Goal: Check status: Check status

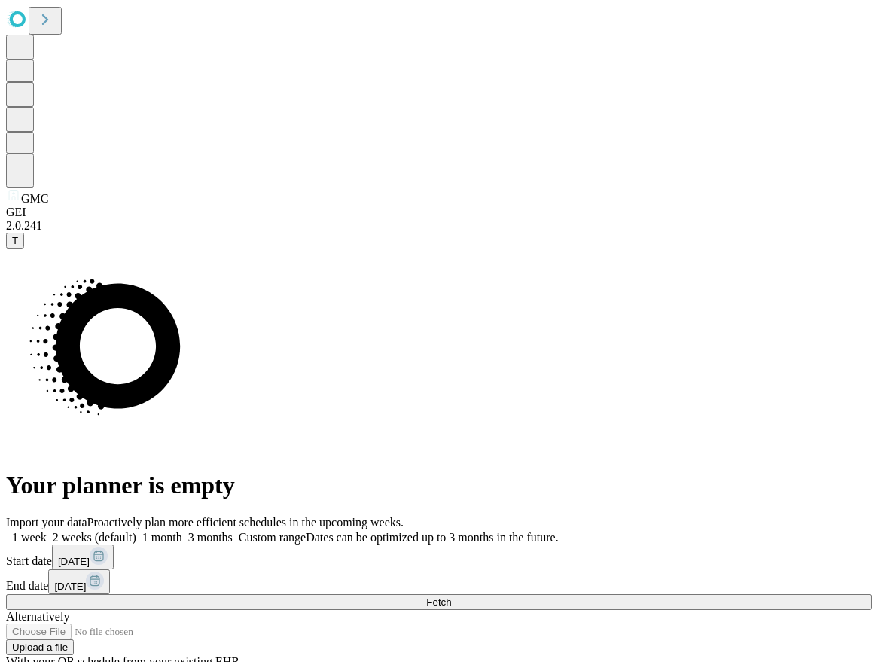
click at [719, 594] on button "Fetch" at bounding box center [439, 602] width 866 height 16
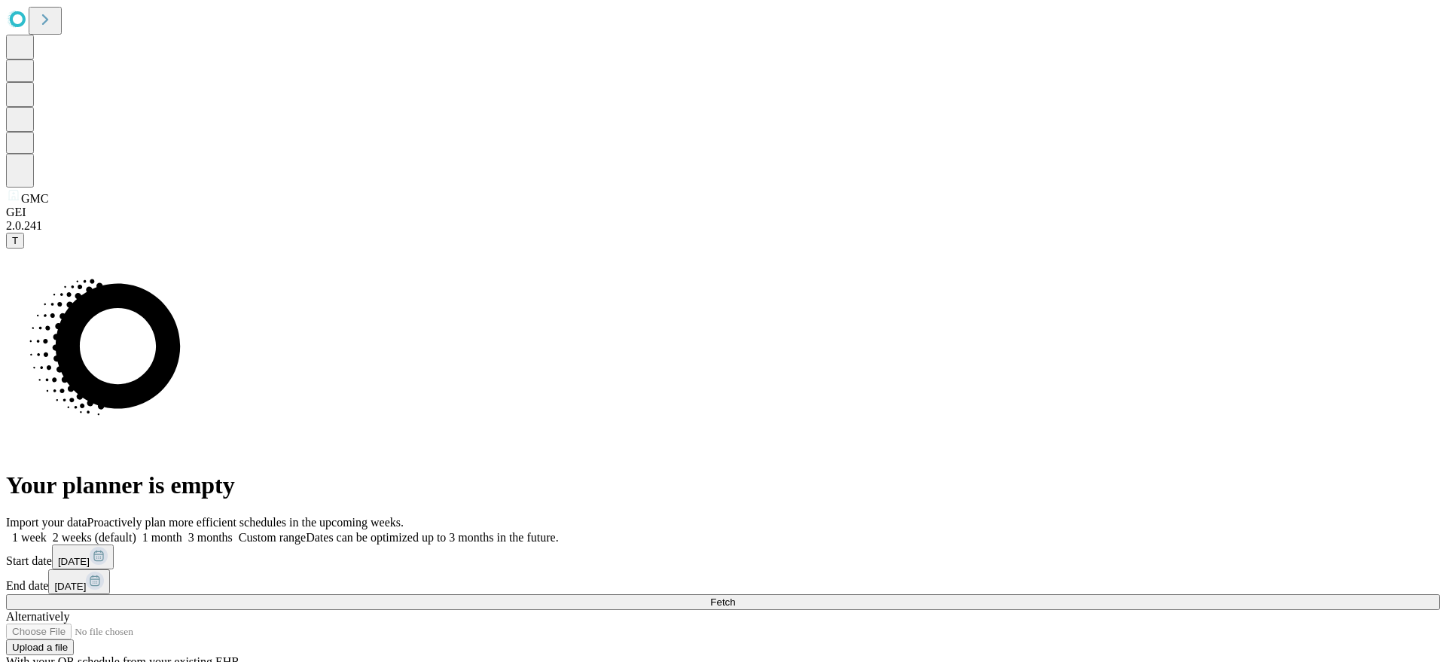
click at [110, 570] on button "[DATE]" at bounding box center [79, 582] width 62 height 25
click at [878, 516] on div "Import your data Proactively plan more efficient schedules in the upcoming week…" at bounding box center [723, 592] width 1434 height 153
click at [86, 581] on span "[DATE]" at bounding box center [70, 586] width 32 height 11
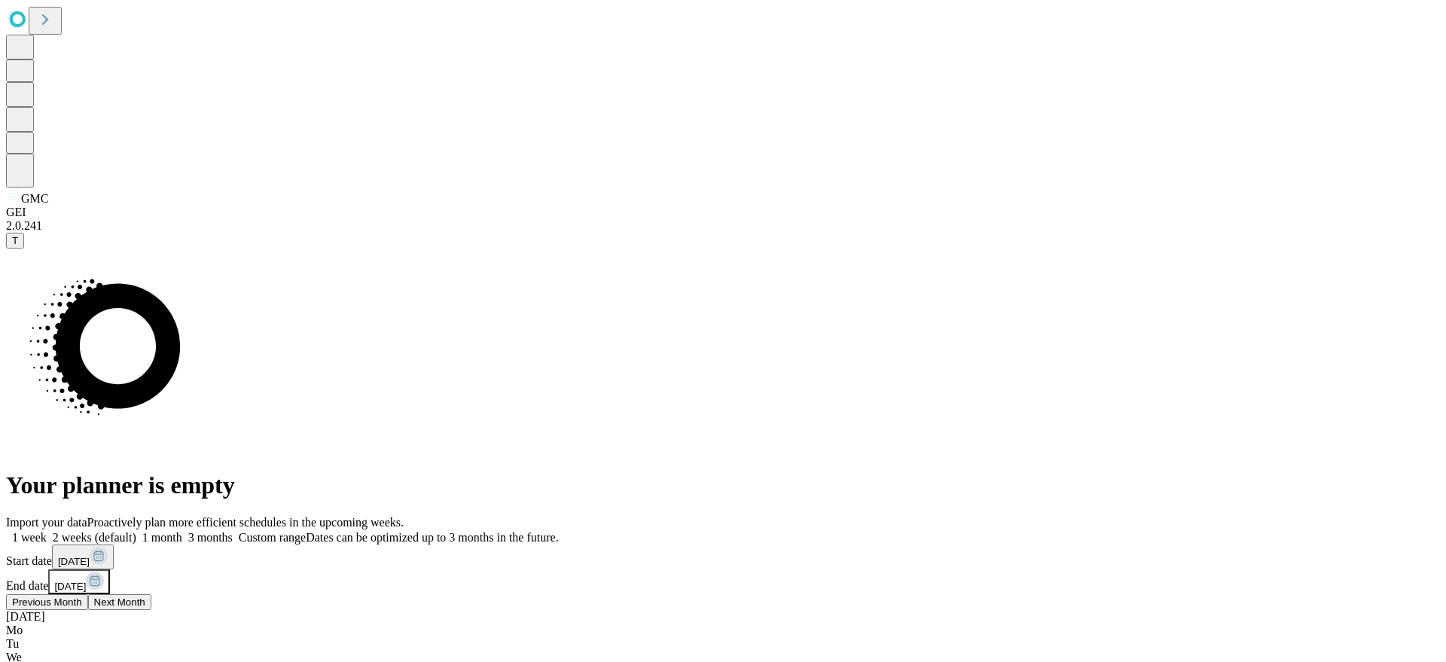
click at [878, 610] on div "[DATE]" at bounding box center [723, 617] width 1434 height 14
click at [88, 594] on button "Previous Month" at bounding box center [47, 602] width 82 height 16
drag, startPoint x: 1223, startPoint y: 586, endPoint x: 1126, endPoint y: 531, distance: 111.7
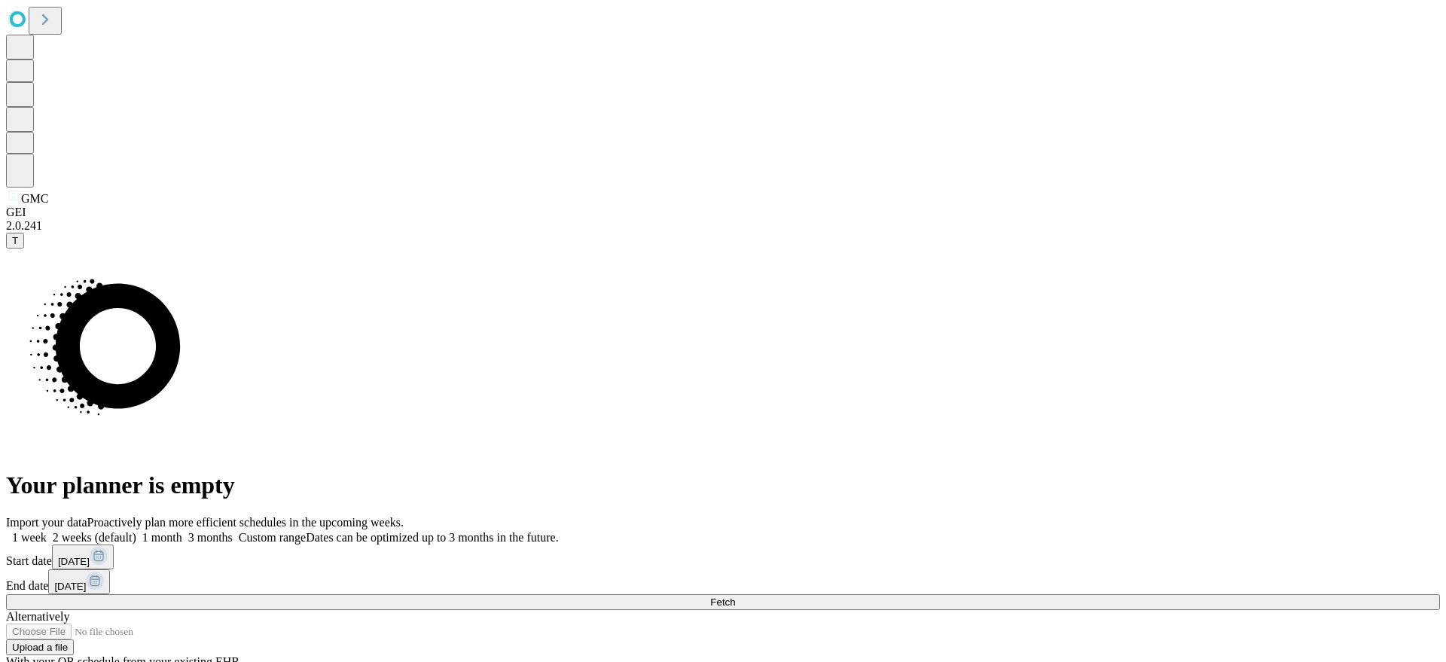
click at [878, 594] on button "Fetch" at bounding box center [723, 602] width 1434 height 16
